Goal: Task Accomplishment & Management: Use online tool/utility

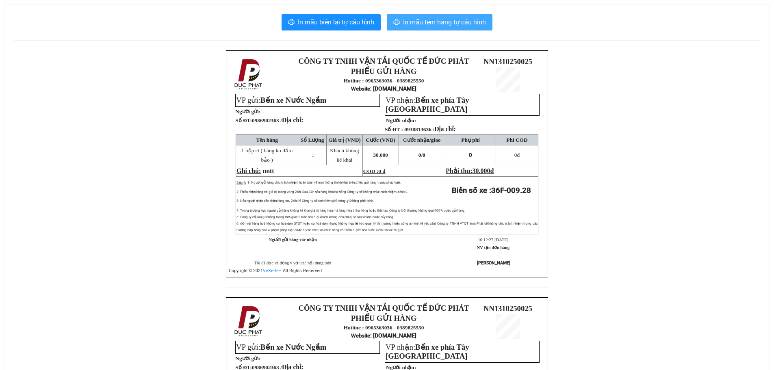
click at [434, 22] on span "In mẫu tem hàng tự cấu hình" at bounding box center [444, 22] width 83 height 10
click at [469, 26] on span "In mẫu tem hàng tự cấu hình" at bounding box center [444, 22] width 83 height 10
drag, startPoint x: 57, startPoint y: 76, endPoint x: 100, endPoint y: 6, distance: 82.3
click at [61, 68] on div "CÔNG TY TNHH VẬN TẢI QUỐC TẾ ĐỨC PHÁT PHIẾU GỬI HÀNG Hotline : 0965363036 - 038…" at bounding box center [387, 297] width 746 height 494
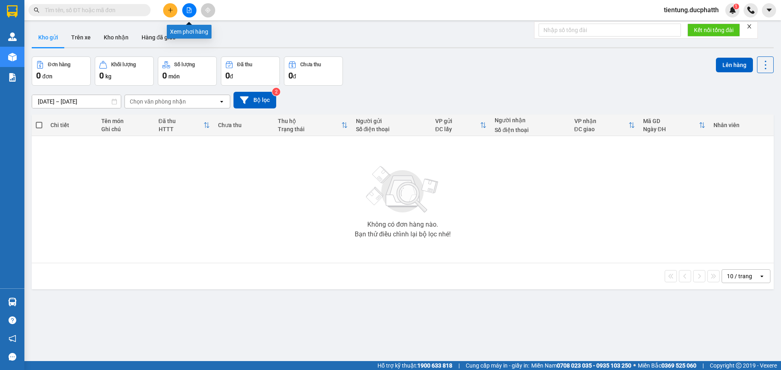
click at [189, 8] on icon "file-add" at bounding box center [189, 10] width 4 height 6
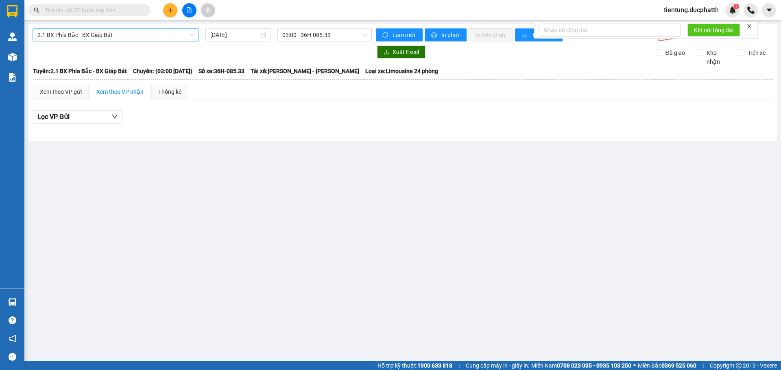
click at [133, 36] on span "2.1 BX Phía Bắc - BX Giáp Bát" at bounding box center [115, 35] width 157 height 12
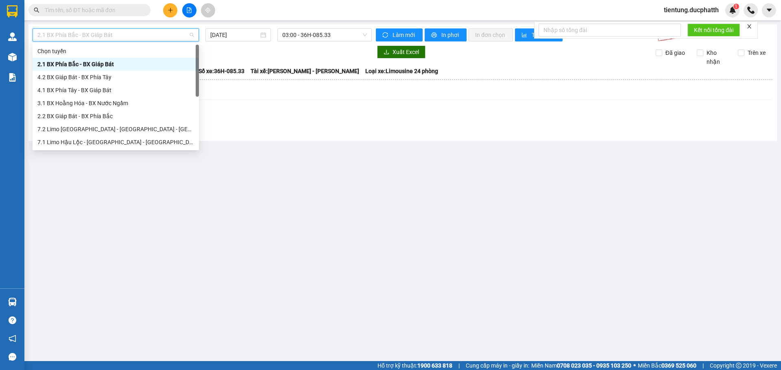
scroll to position [91, 0]
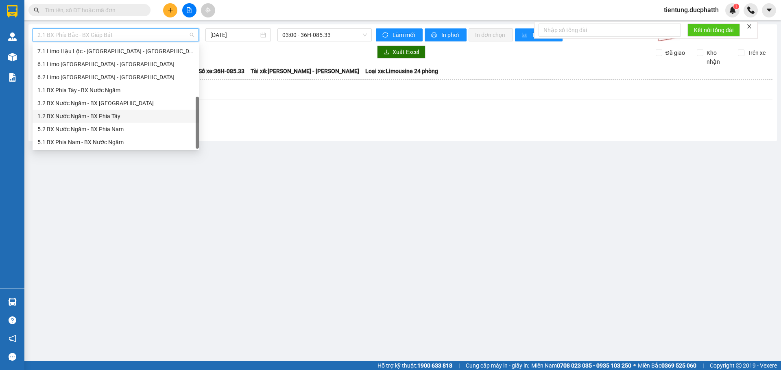
click at [107, 115] on div "1.2 BX Nước Ngầm - BX Phía Tây" at bounding box center [115, 116] width 157 height 9
type input "[DATE]"
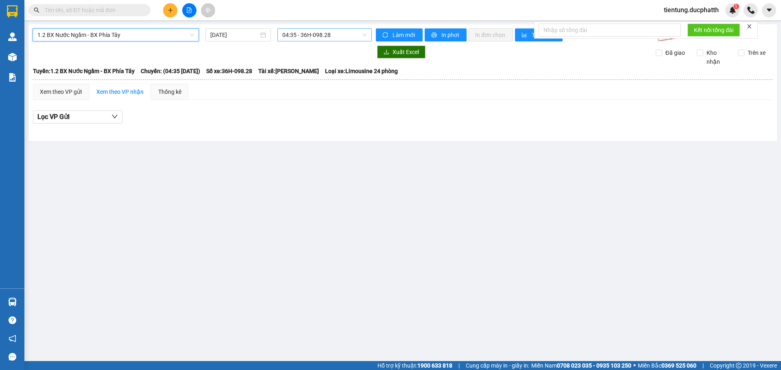
click at [305, 35] on span "04:35 - 36H-098.28" at bounding box center [324, 35] width 85 height 12
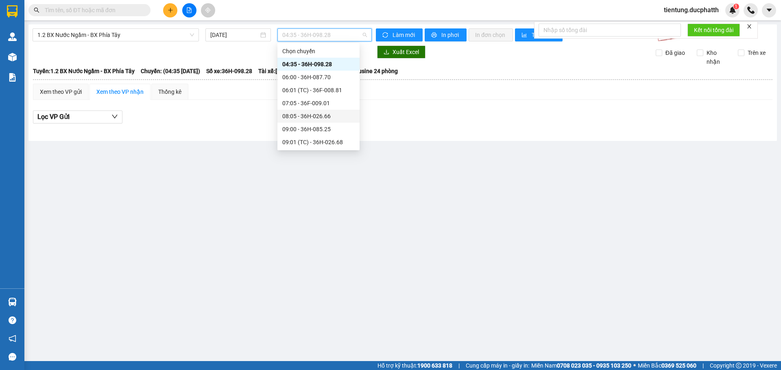
scroll to position [41, 0]
click at [322, 126] on div "10:01 (TC) - 36F-009.28" at bounding box center [318, 127] width 72 height 9
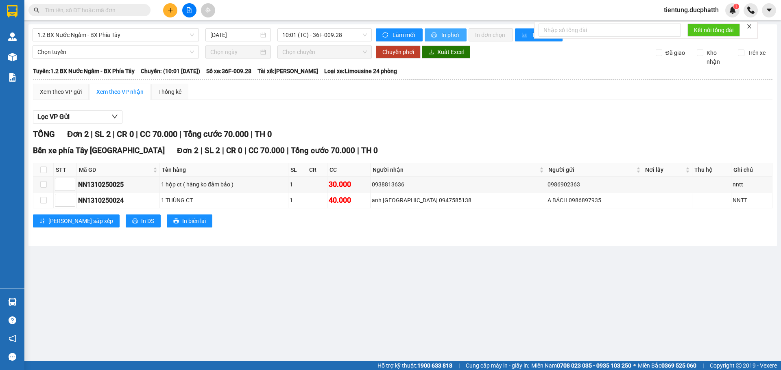
click at [436, 39] on button "In phơi" at bounding box center [445, 34] width 42 height 13
drag, startPoint x: 417, startPoint y: 282, endPoint x: 411, endPoint y: 280, distance: 5.9
click at [411, 280] on main "1.2 BX Nước Ngầm - BX Phía Tây [DATE] 10:01 (TC) - 36F-009.28 Làm mới In phơi I…" at bounding box center [390, 180] width 781 height 361
